Goal: Transaction & Acquisition: Download file/media

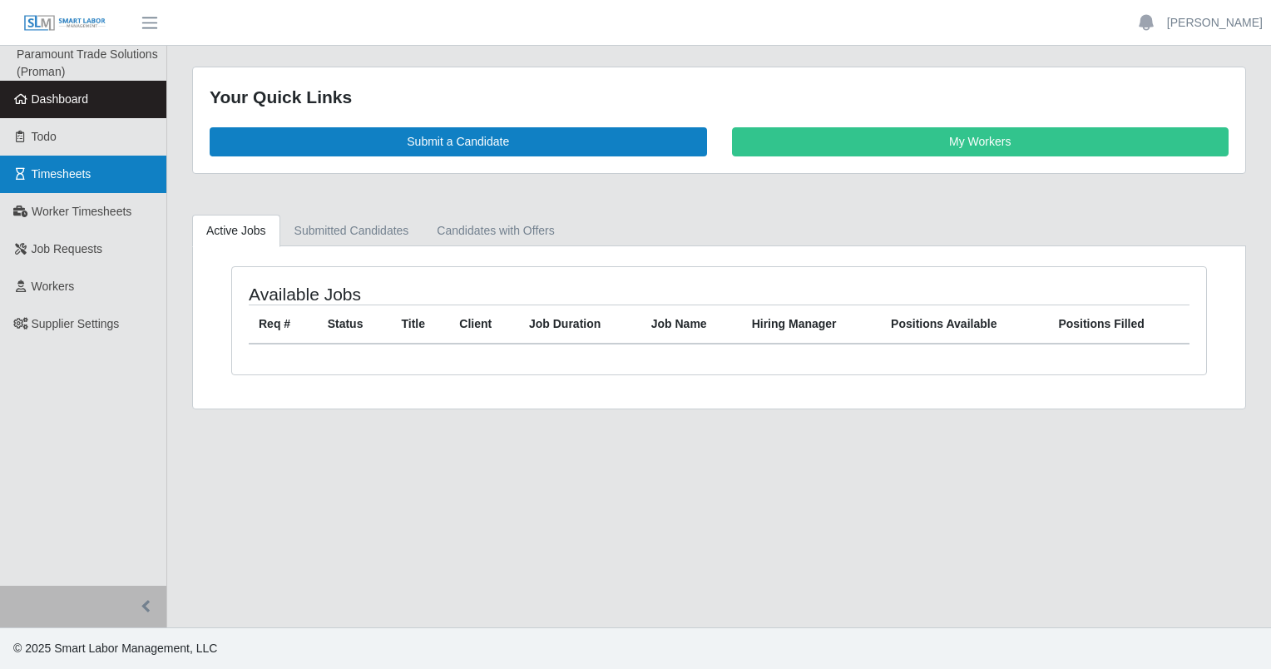
click at [75, 172] on span "Timesheets" at bounding box center [62, 173] width 60 height 13
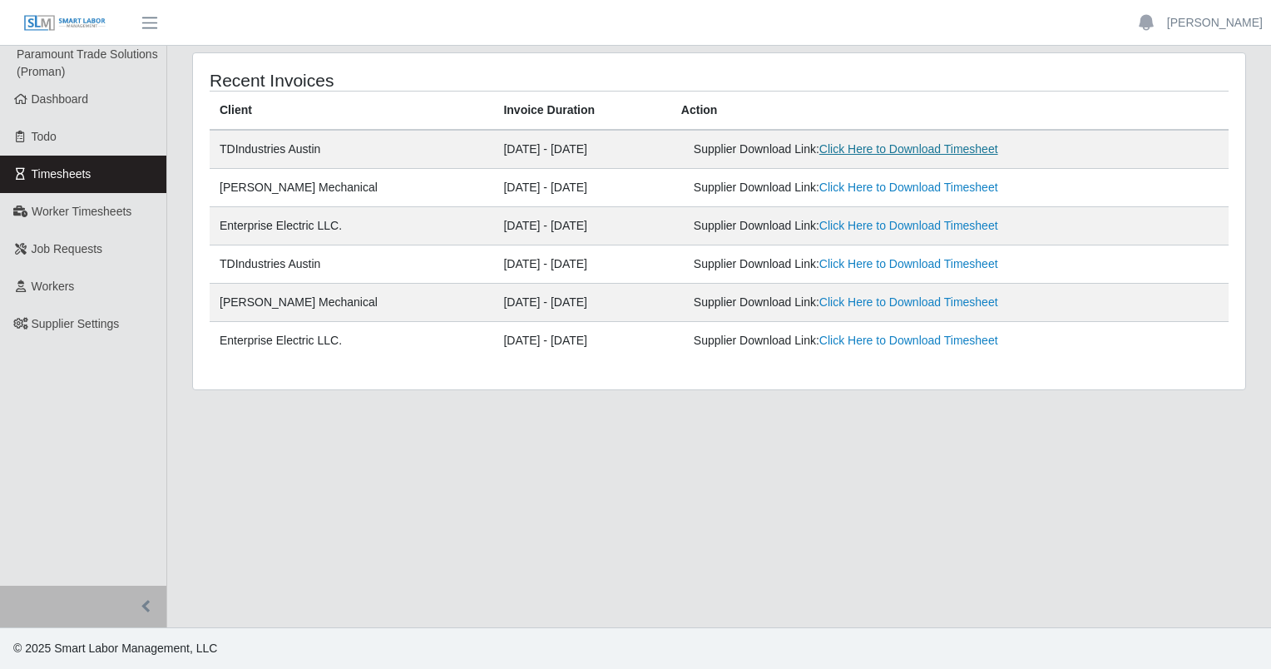
click at [905, 149] on link "Click Here to Download Timesheet" at bounding box center [908, 148] width 179 height 13
click at [907, 259] on link "Click Here to Download Timesheet" at bounding box center [908, 263] width 179 height 13
click at [915, 146] on link "Click Here to Download Timesheet" at bounding box center [908, 148] width 179 height 13
click at [864, 147] on link "Click Here to Download Timesheet" at bounding box center [908, 148] width 179 height 13
